Goal: Information Seeking & Learning: Learn about a topic

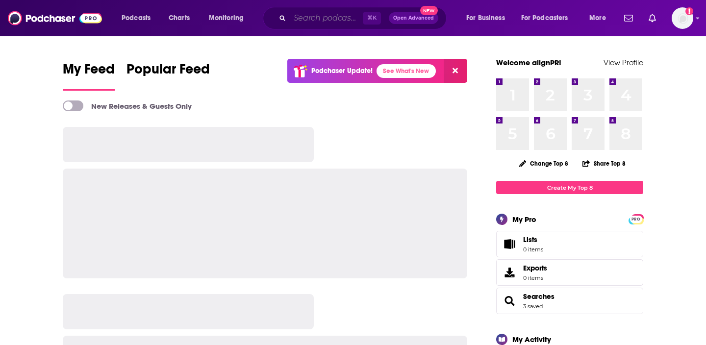
click at [331, 17] on input "Search podcasts, credits, & more..." at bounding box center [326, 18] width 73 height 16
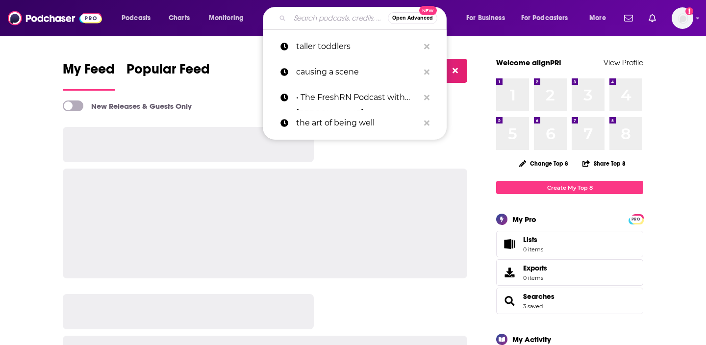
paste input "BFFR with [PERSON_NAME] & [PERSON_NAME]"
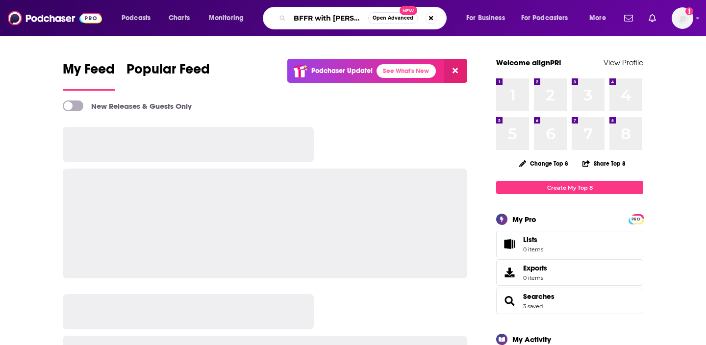
scroll to position [0, 60]
type input "BFFR with [PERSON_NAME] & [PERSON_NAME]"
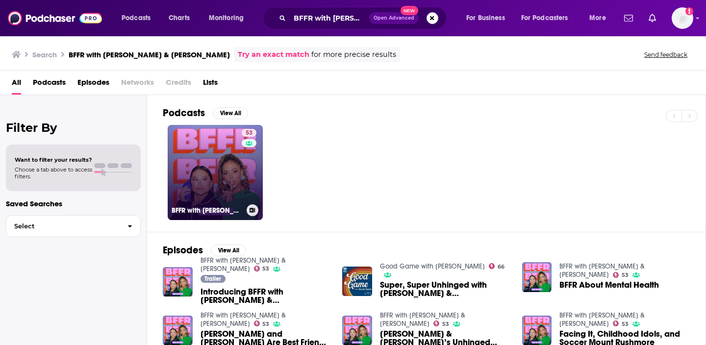
click at [205, 180] on link "53 BFFR with [PERSON_NAME] & [PERSON_NAME]" at bounding box center [215, 172] width 95 height 95
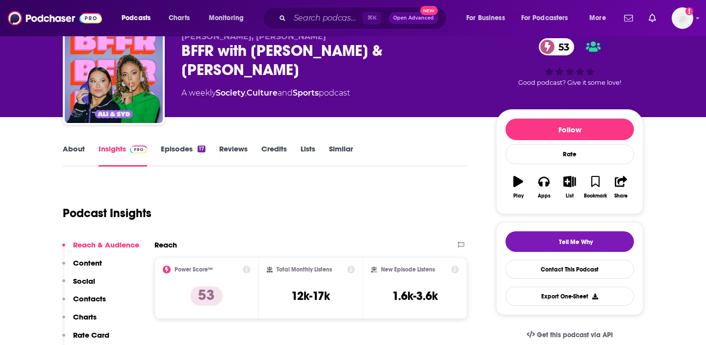
scroll to position [45, 0]
